Goal: Transaction & Acquisition: Purchase product/service

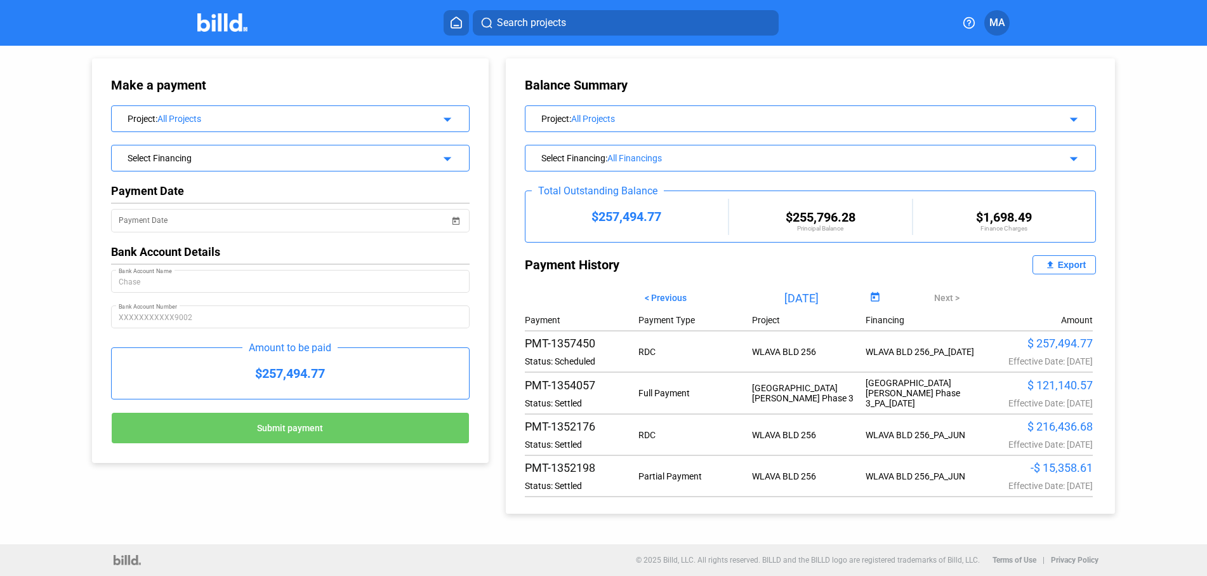
click at [464, 21] on button at bounding box center [456, 22] width 25 height 25
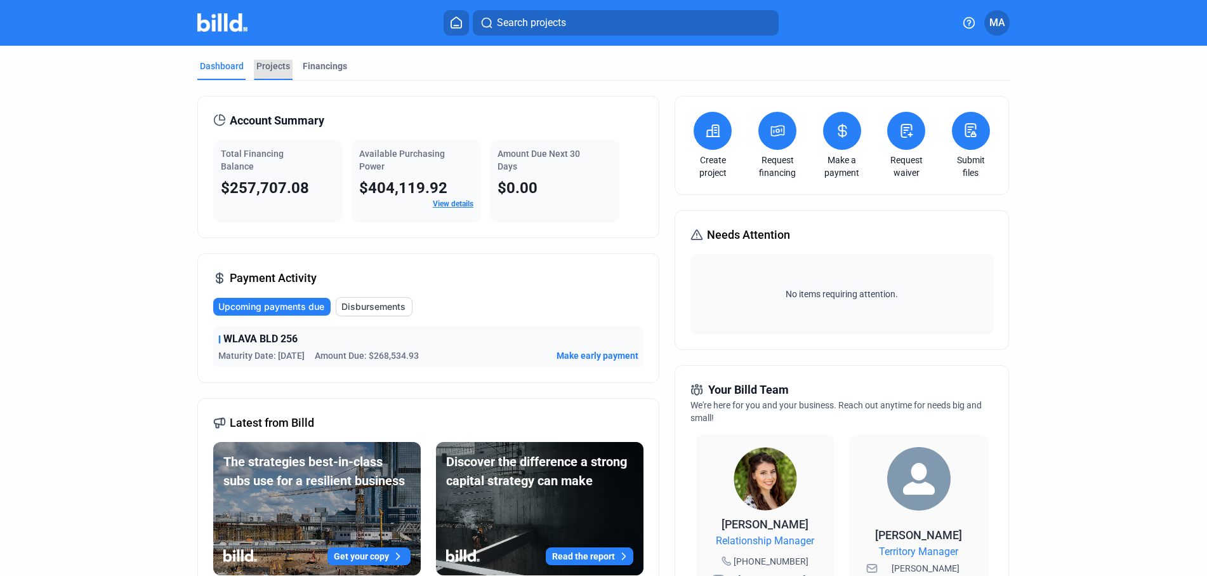
click at [277, 67] on div "Projects" at bounding box center [273, 66] width 34 height 13
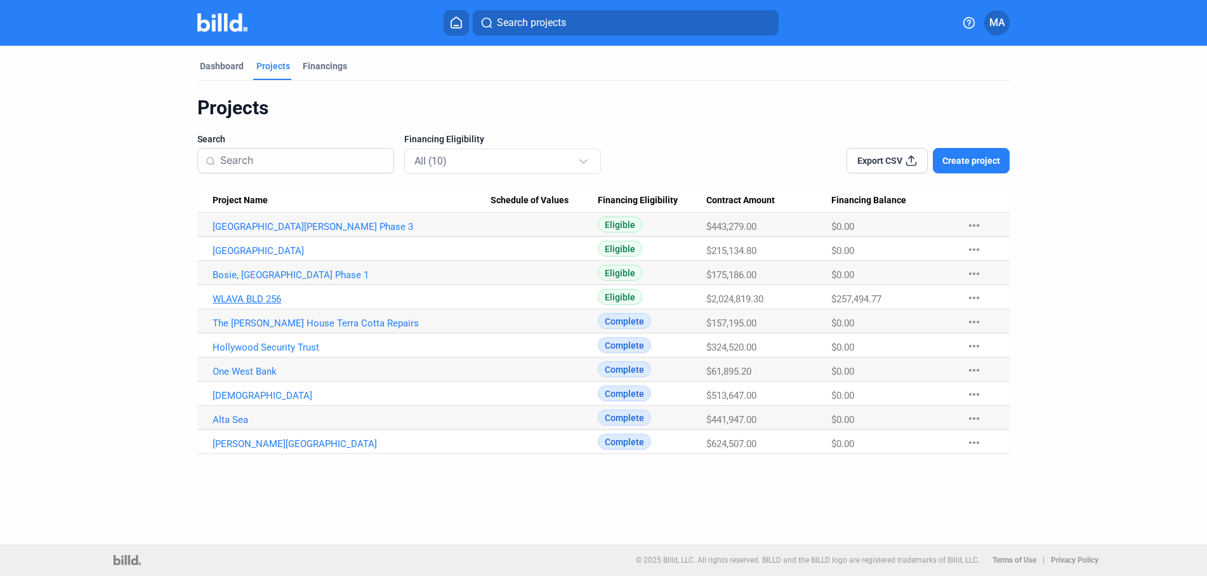
click at [263, 300] on link "WLAVA BLD 256" at bounding box center [352, 298] width 278 height 11
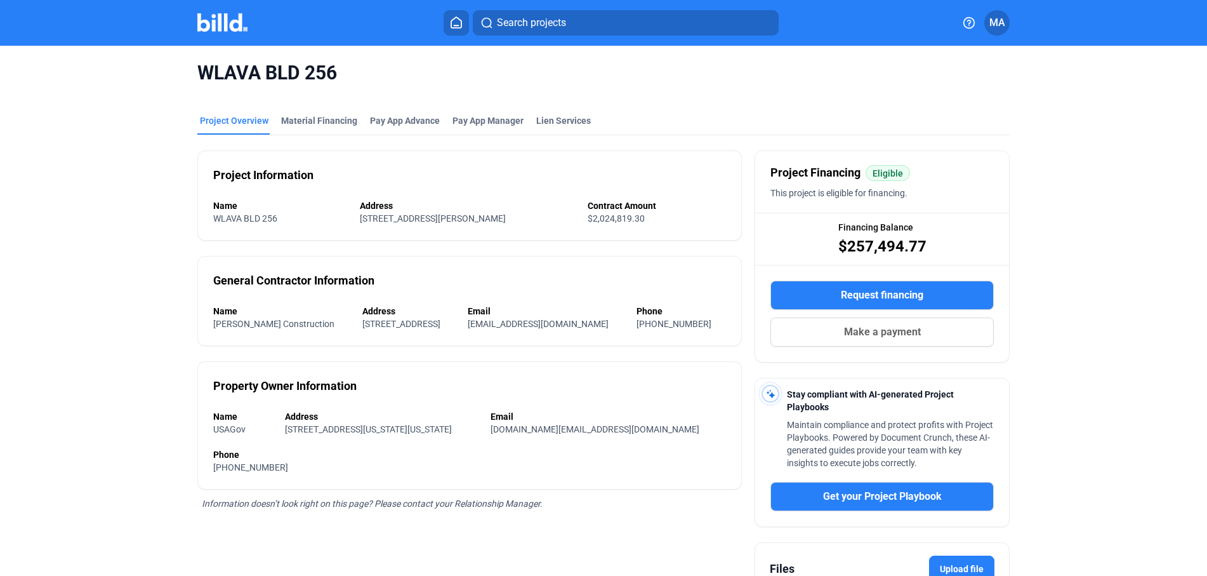
click at [864, 326] on span "Make a payment" at bounding box center [882, 331] width 77 height 15
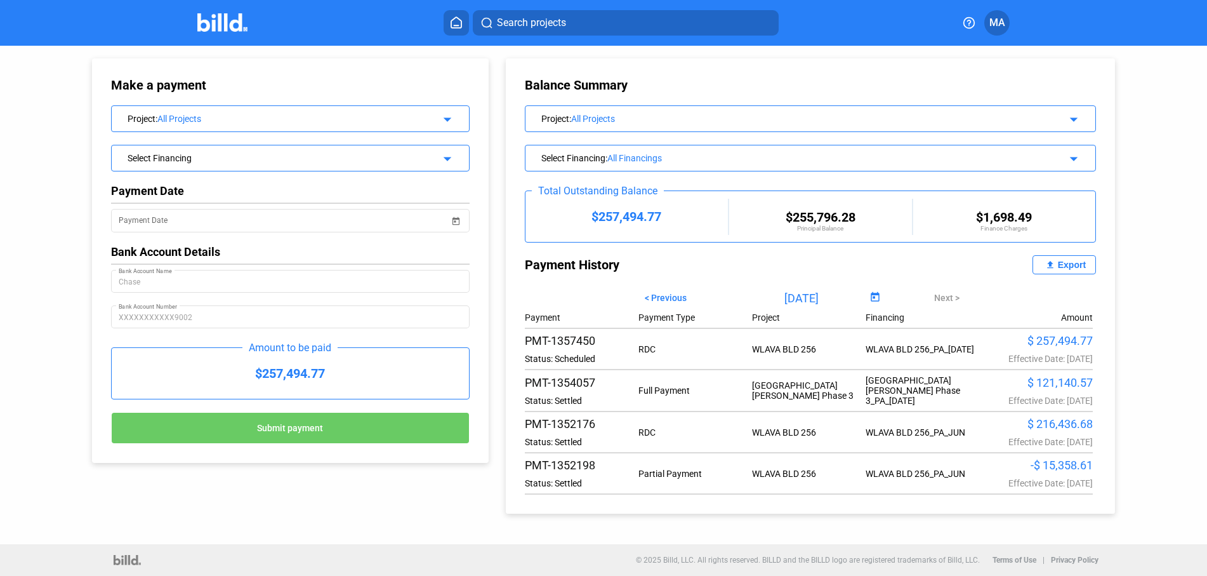
click at [237, 155] on div "Select Financing" at bounding box center [274, 156] width 293 height 13
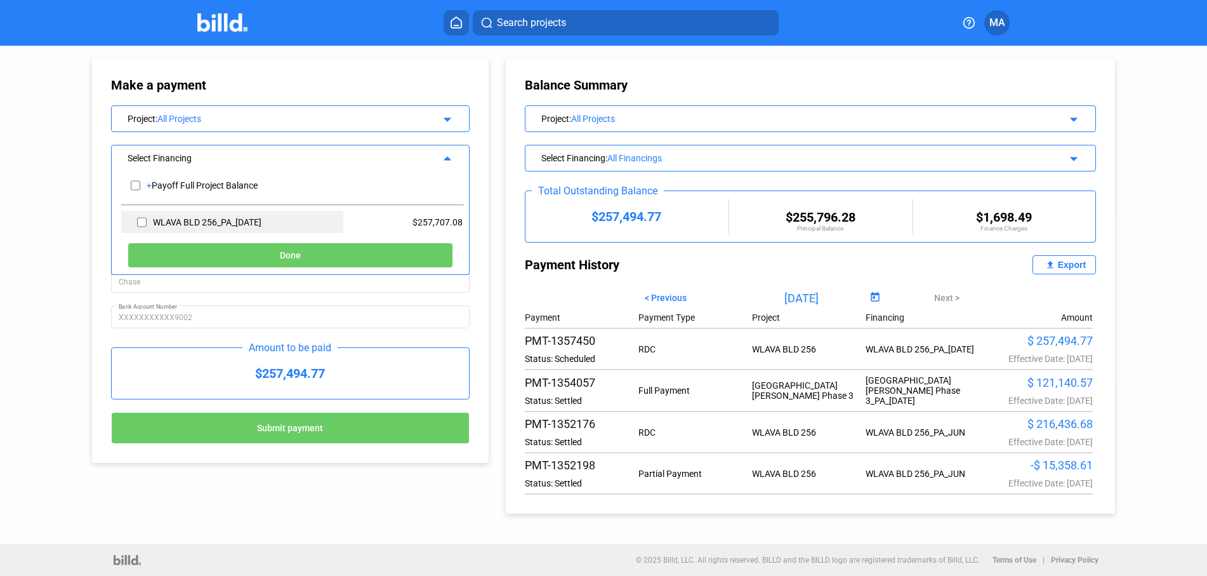
click at [149, 222] on div "WLAVA BLD 256_PA_[DATE]" at bounding box center [232, 222] width 222 height 22
click at [144, 223] on input "checkbox" at bounding box center [142, 222] width 10 height 19
checkbox input "true"
click at [268, 254] on button "Done" at bounding box center [291, 254] width 326 height 25
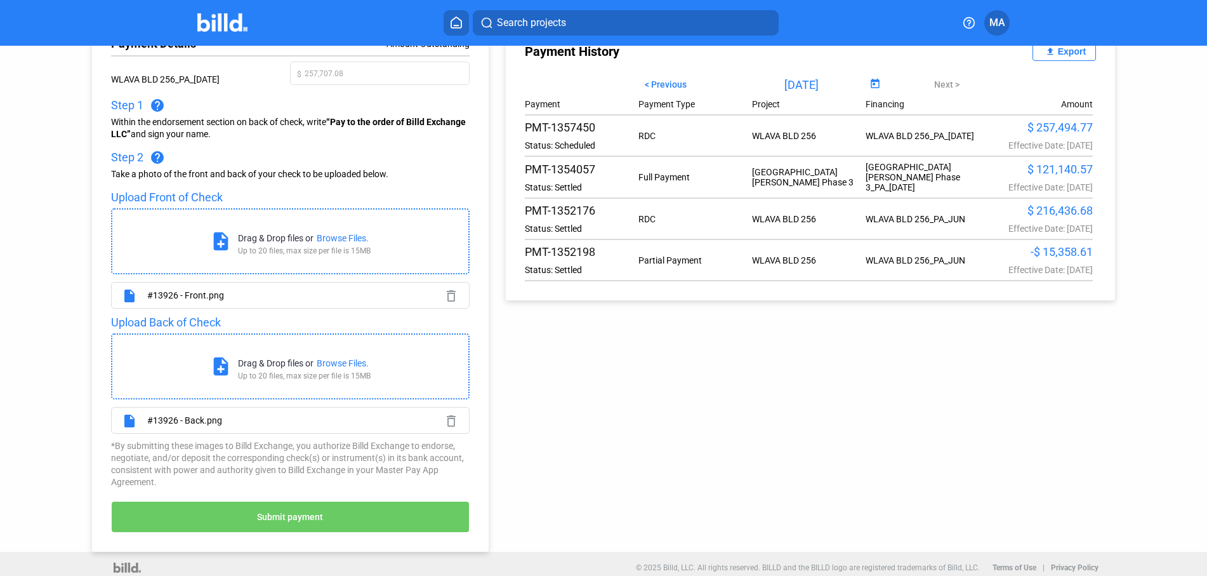
scroll to position [221, 0]
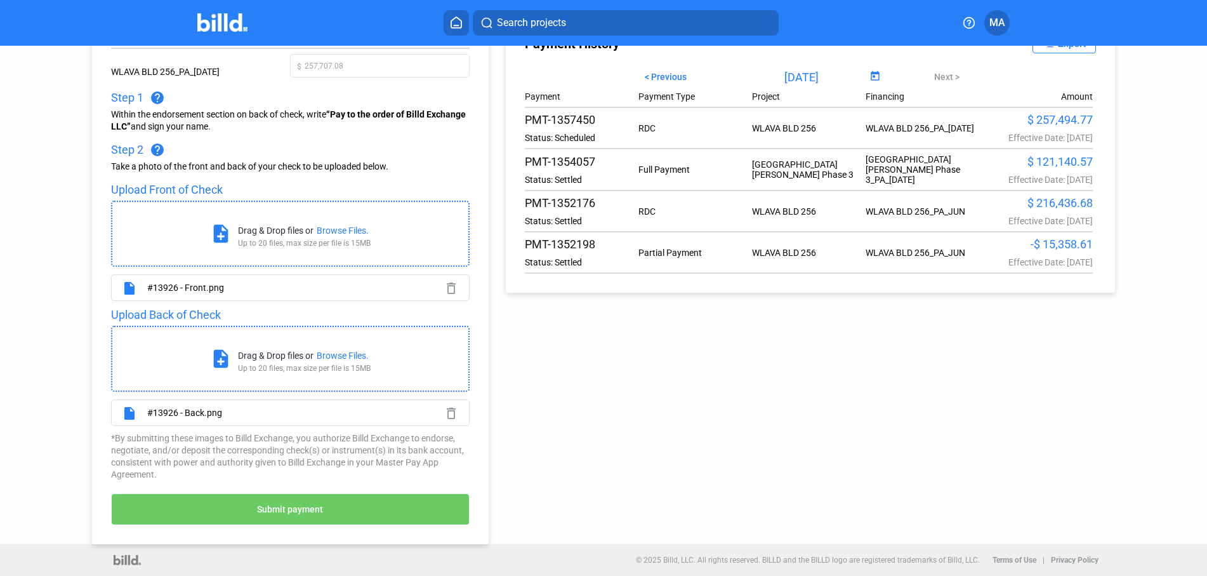
click at [296, 510] on span "Submit payment" at bounding box center [290, 509] width 66 height 10
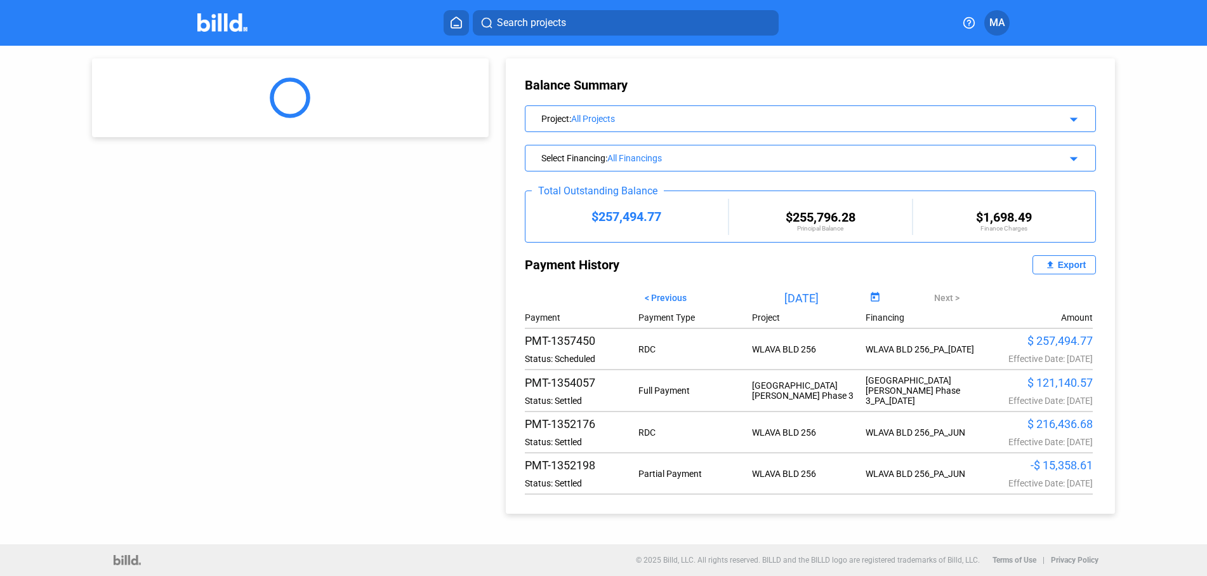
scroll to position [0, 0]
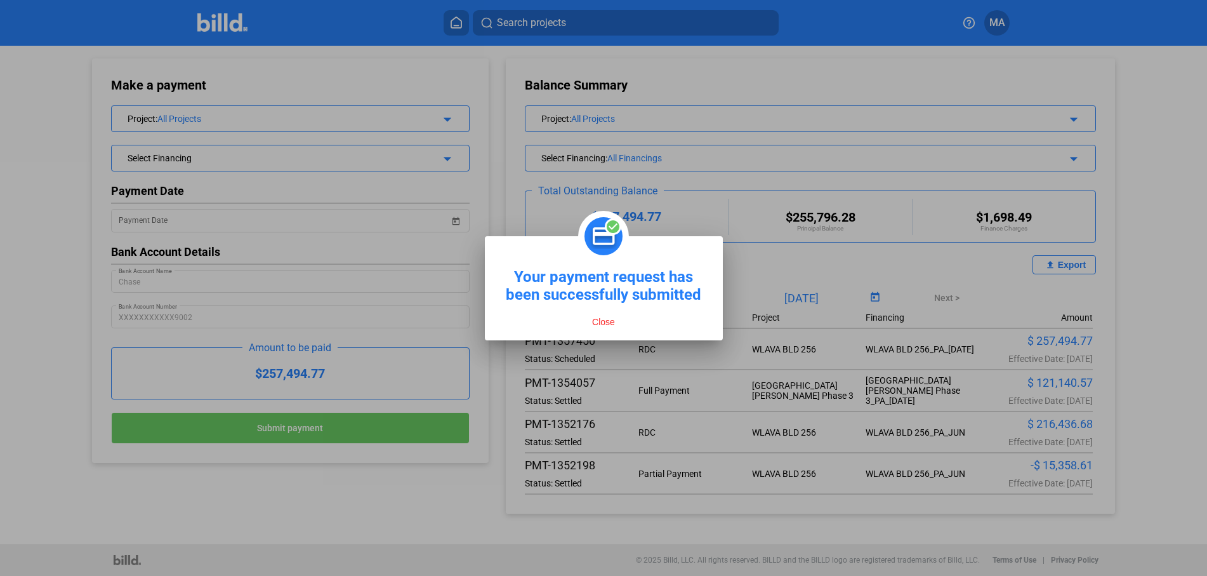
click at [605, 323] on button "Close" at bounding box center [603, 321] width 30 height 11
